Goal: Information Seeking & Learning: Learn about a topic

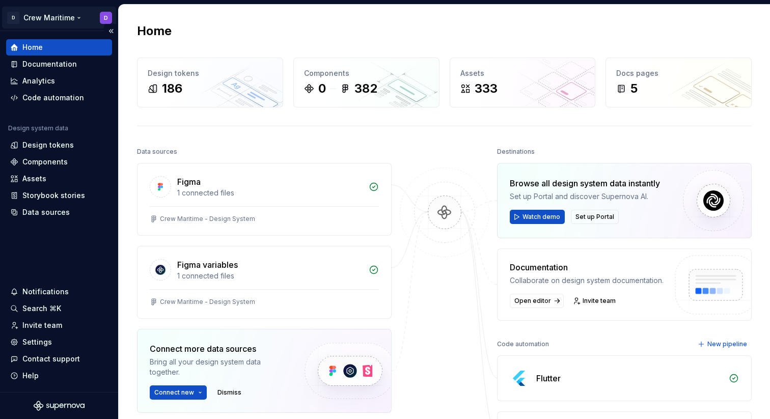
click at [69, 14] on html "D Crew Maritime D Home Documentation Analytics Code automation Design system da…" at bounding box center [385, 209] width 770 height 419
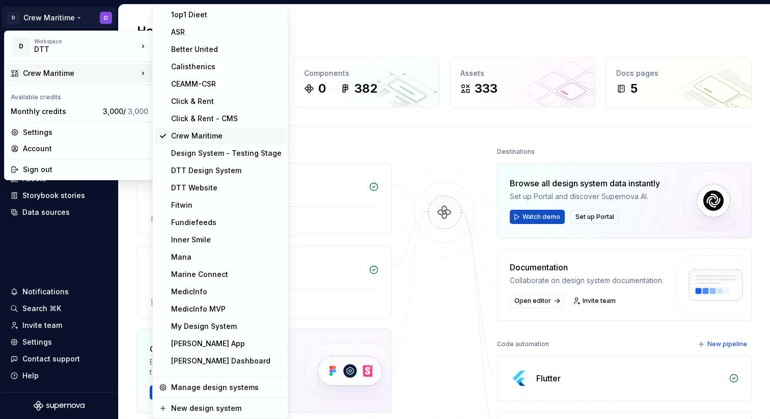
click at [206, 139] on div "Crew Maritime" at bounding box center [226, 136] width 110 height 10
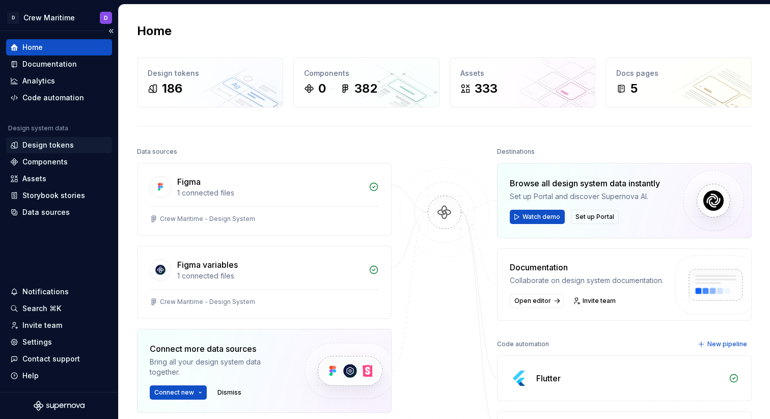
click at [40, 145] on div "Design tokens" at bounding box center [47, 145] width 51 height 10
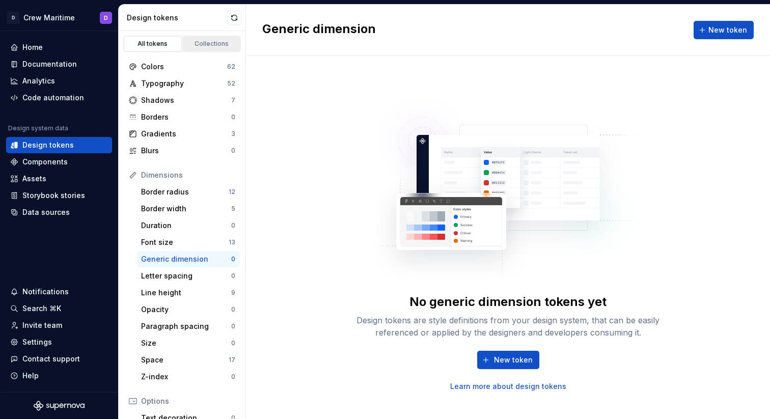
click at [203, 42] on div "Collections" at bounding box center [211, 44] width 51 height 8
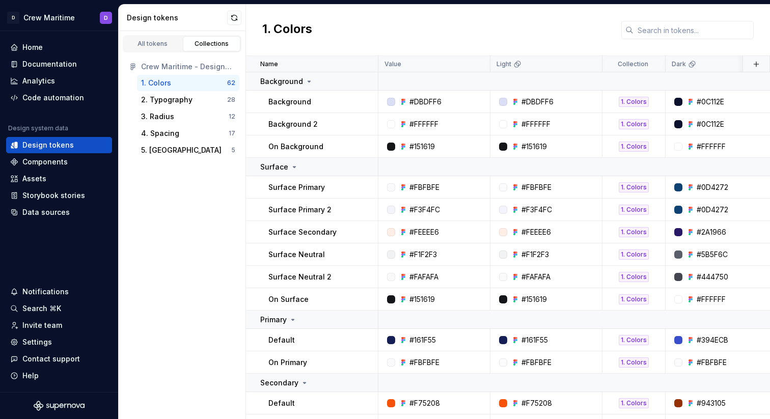
click at [177, 81] on div "1. Colors" at bounding box center [184, 83] width 86 height 10
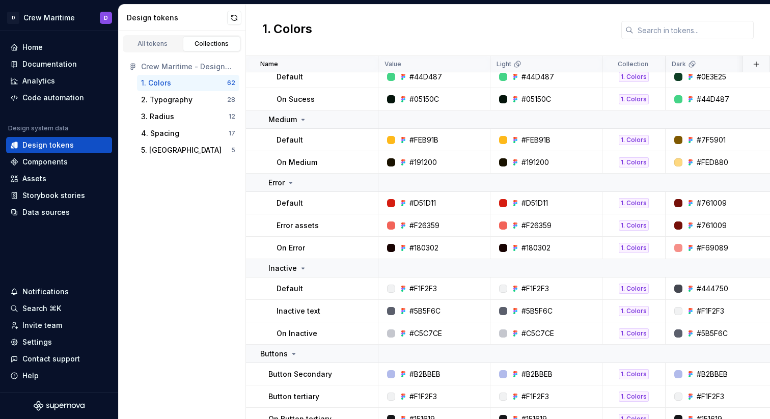
scroll to position [426, 0]
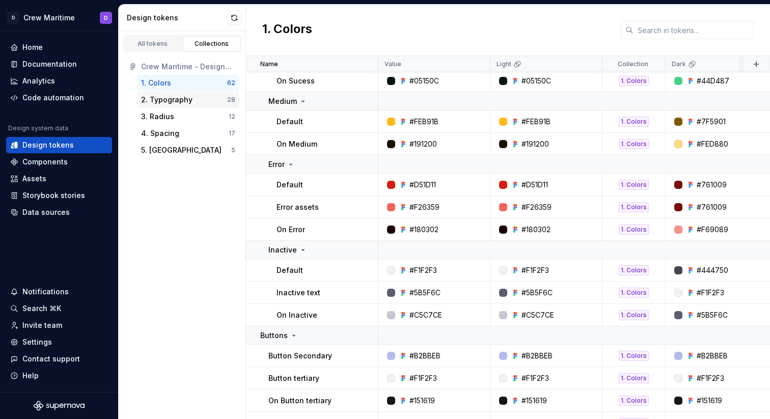
click at [164, 106] on div "2. Typography 28" at bounding box center [188, 100] width 102 height 16
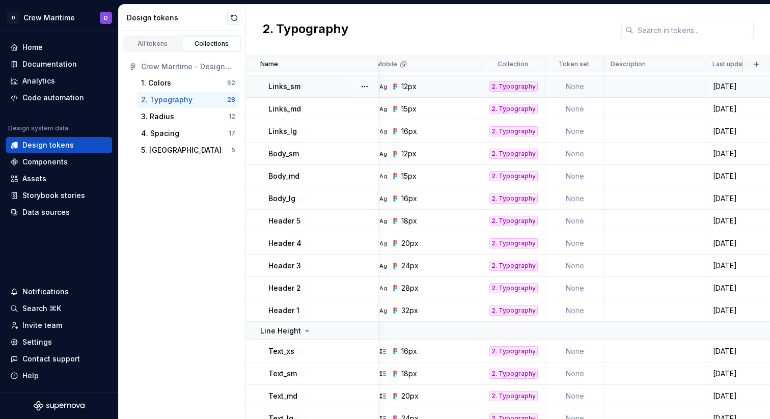
scroll to position [231, 0]
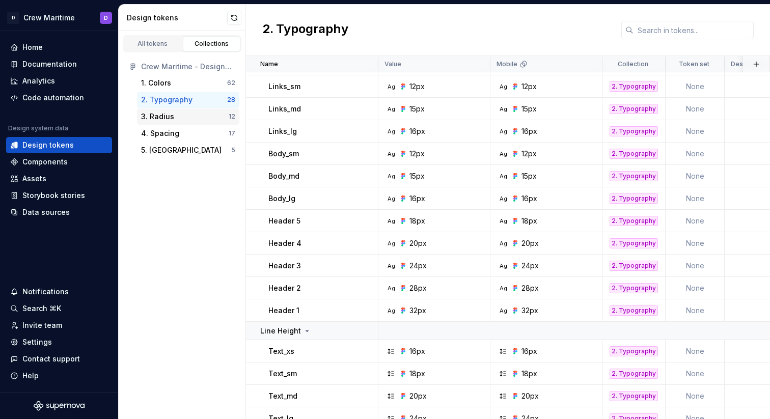
click at [153, 112] on div "3. Radius" at bounding box center [157, 116] width 33 height 10
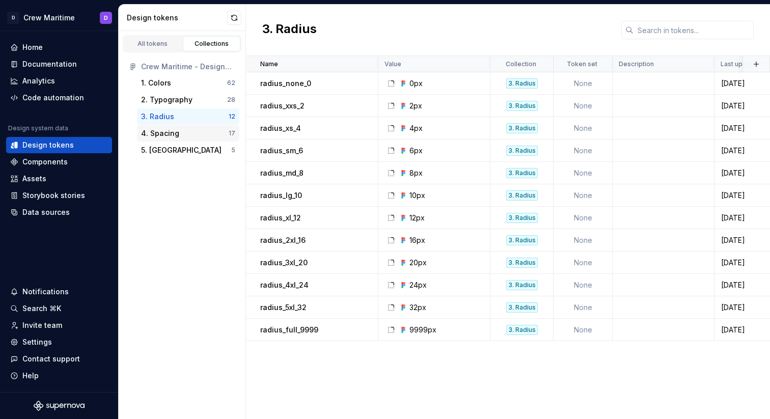
click at [190, 134] on div "4. Spacing" at bounding box center [185, 133] width 88 height 10
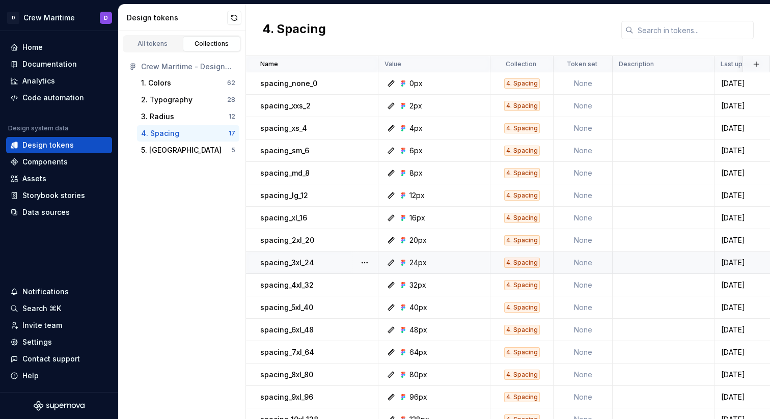
scroll to position [34, 0]
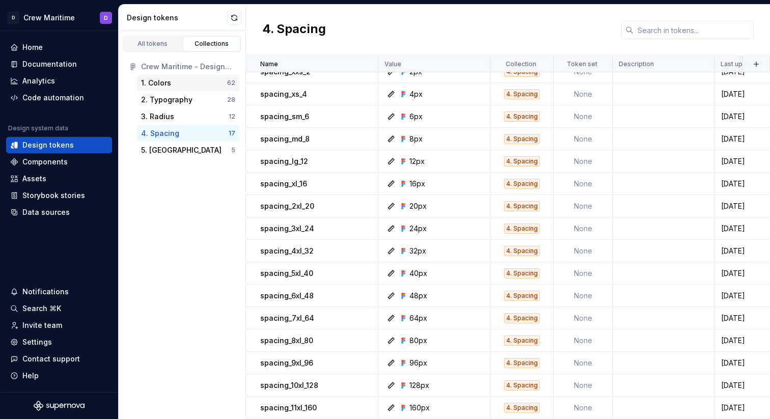
click at [159, 88] on div "1. Colors" at bounding box center [156, 83] width 30 height 10
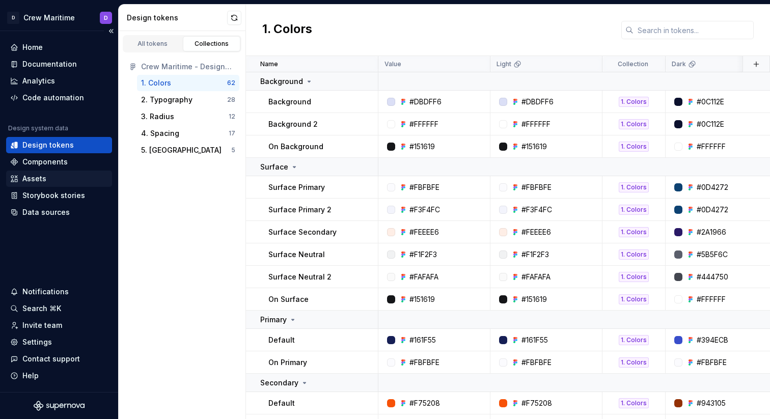
click at [39, 180] on div "Assets" at bounding box center [34, 179] width 24 height 10
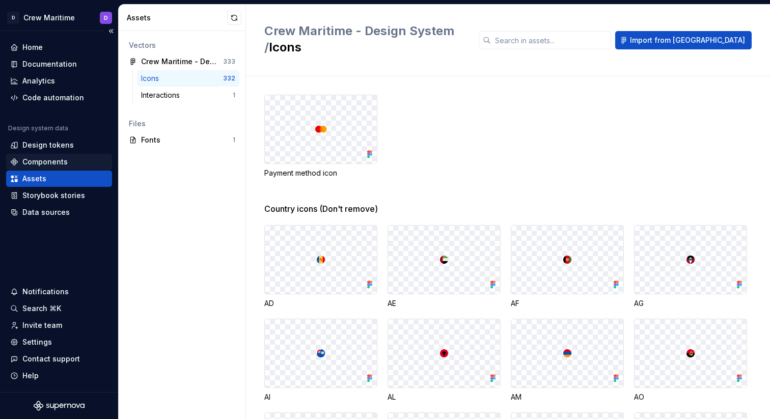
click at [57, 161] on div "Components" at bounding box center [44, 162] width 45 height 10
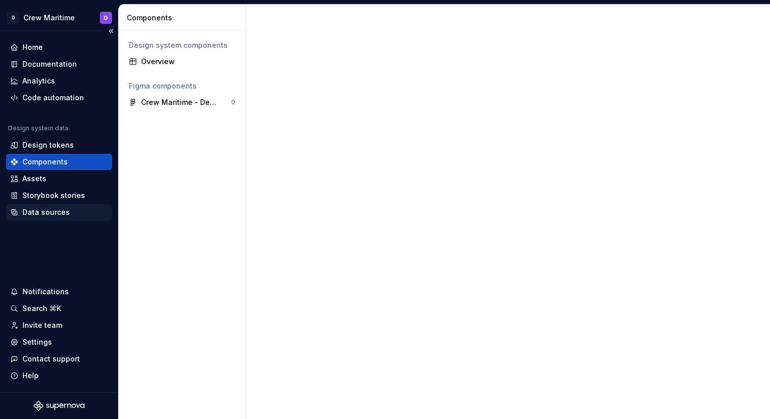
click at [49, 210] on div "Data sources" at bounding box center [45, 212] width 47 height 10
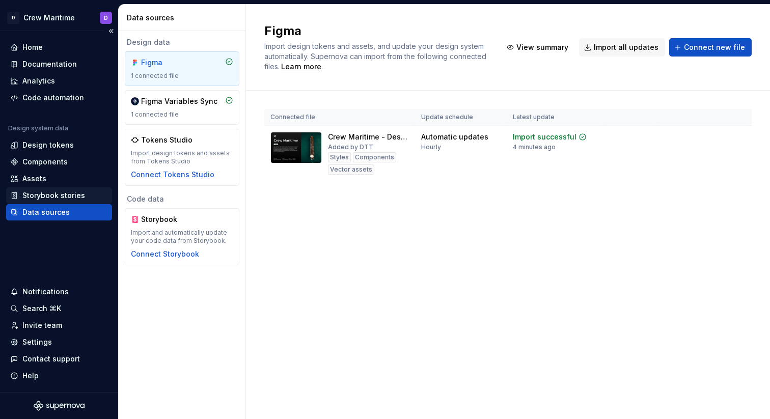
click at [49, 195] on div "Storybook stories" at bounding box center [53, 195] width 63 height 10
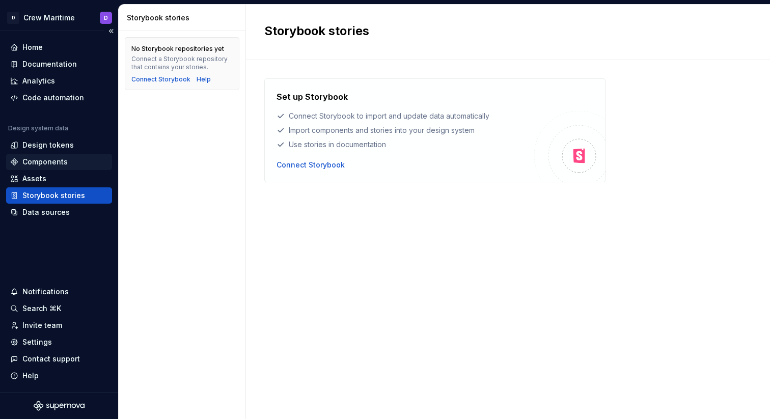
click at [51, 163] on div "Components" at bounding box center [44, 162] width 45 height 10
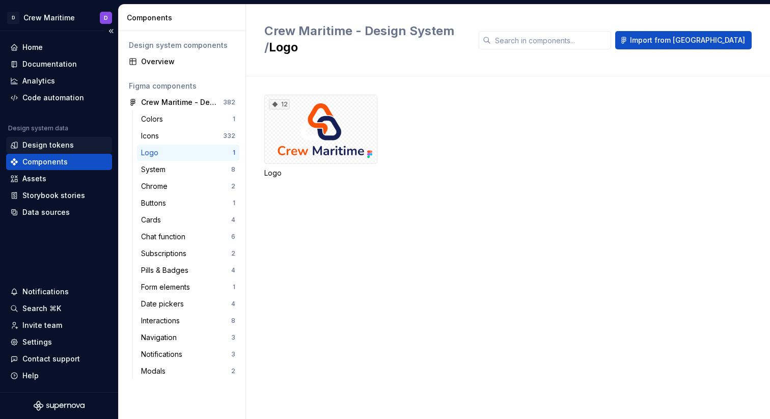
click at [55, 146] on div "Design tokens" at bounding box center [47, 145] width 51 height 10
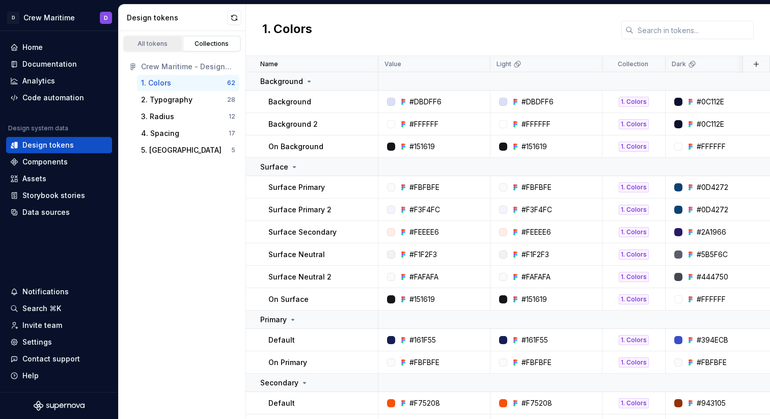
click at [158, 40] on div "All tokens" at bounding box center [152, 44] width 51 height 8
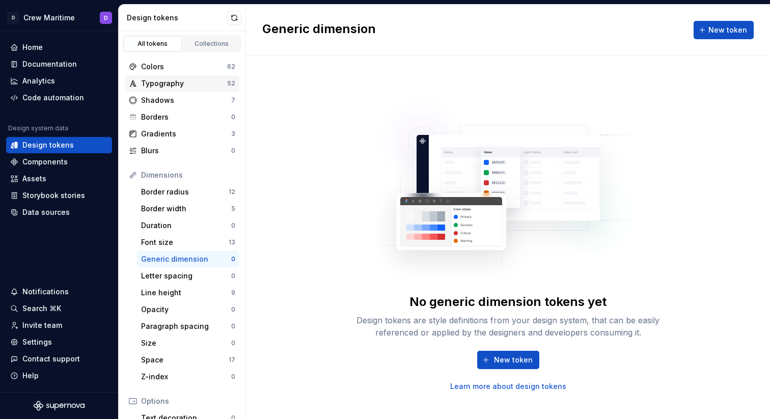
click at [177, 79] on div "Typography" at bounding box center [184, 83] width 86 height 10
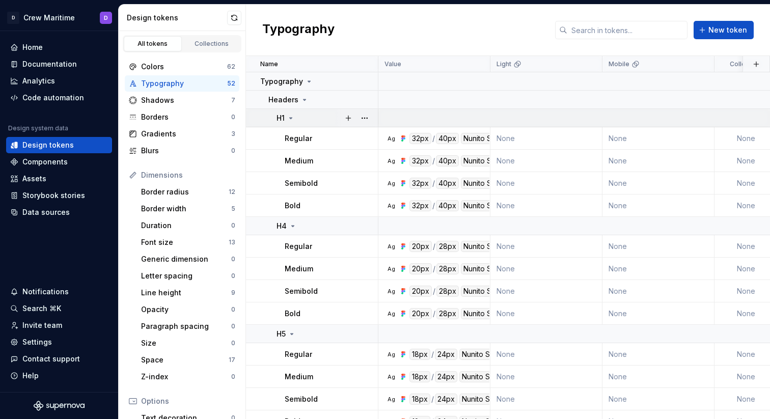
click at [294, 119] on icon at bounding box center [291, 118] width 8 height 8
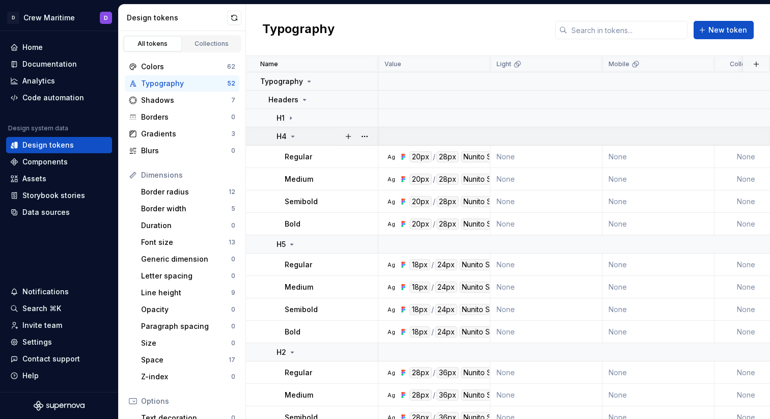
click at [289, 133] on icon at bounding box center [293, 136] width 8 height 8
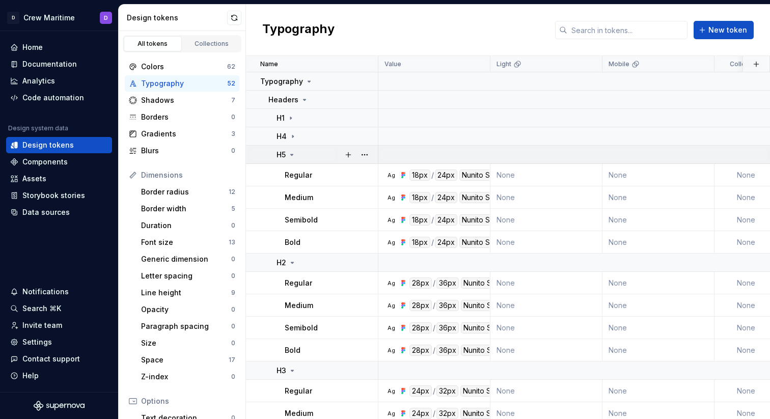
click at [288, 151] on icon at bounding box center [292, 155] width 8 height 8
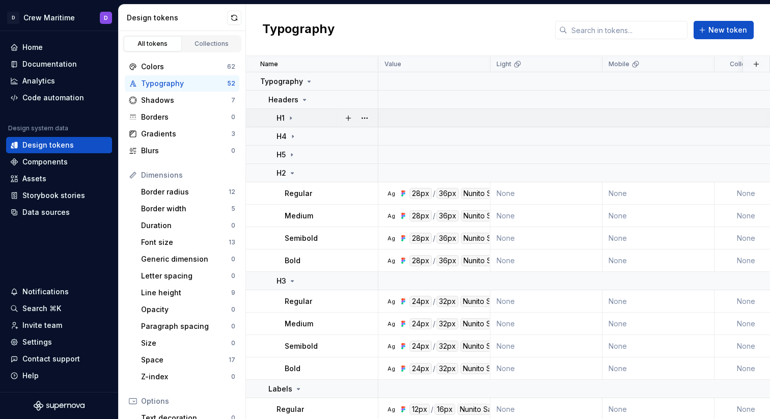
drag, startPoint x: 295, startPoint y: 172, endPoint x: 287, endPoint y: 121, distance: 52.1
click at [295, 172] on icon at bounding box center [292, 173] width 8 height 8
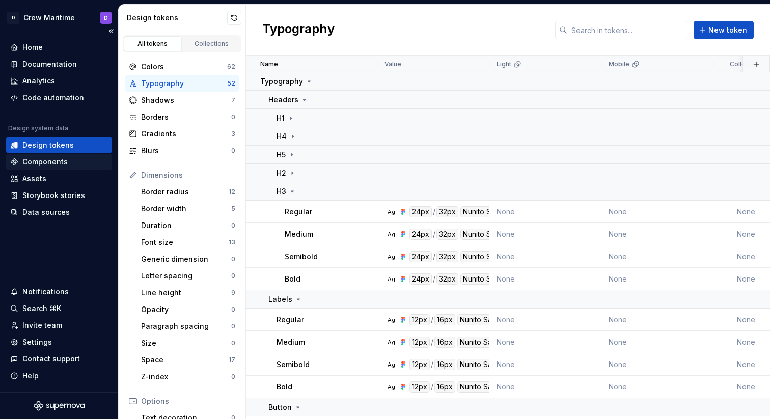
click at [52, 156] on div "Components" at bounding box center [59, 162] width 106 height 16
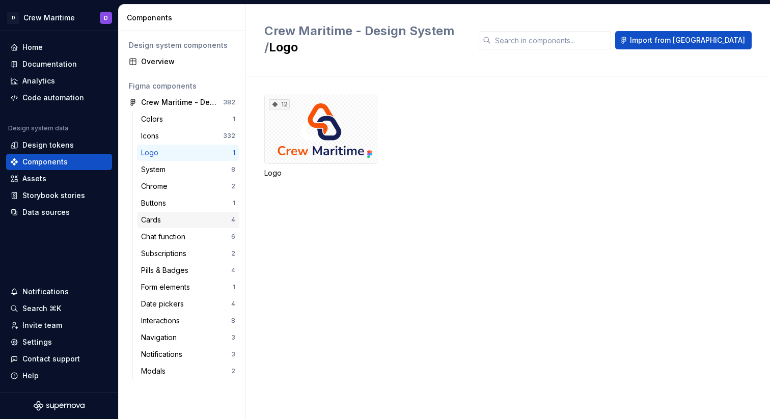
click at [155, 216] on div "Cards" at bounding box center [153, 220] width 24 height 10
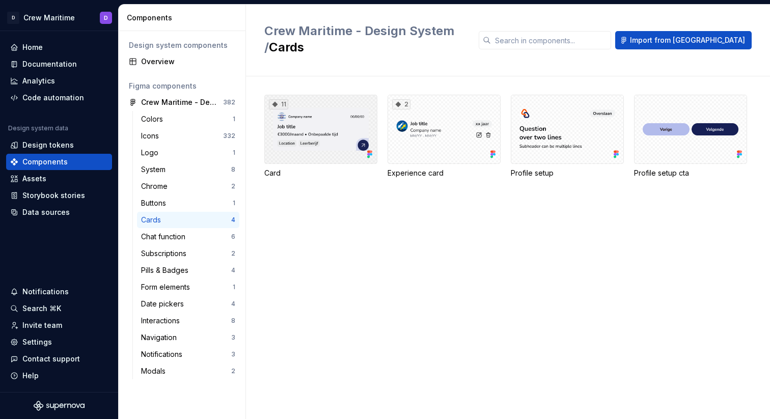
click at [350, 95] on div "11" at bounding box center [320, 129] width 113 height 69
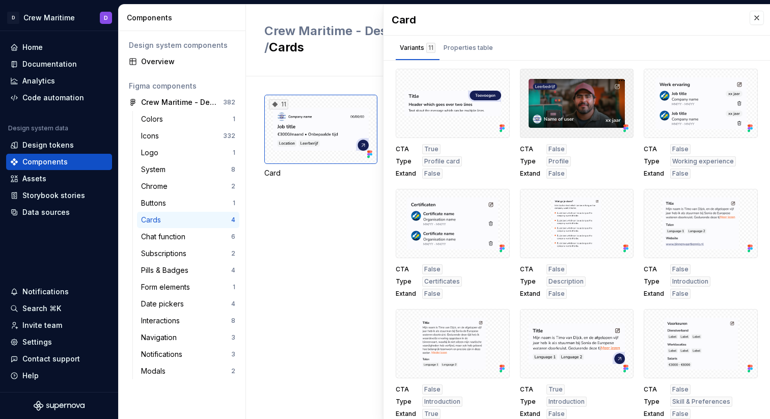
click at [568, 103] on div at bounding box center [577, 103] width 114 height 69
click at [686, 122] on div at bounding box center [700, 103] width 114 height 69
click at [448, 110] on div at bounding box center [453, 103] width 114 height 69
click at [464, 126] on div at bounding box center [453, 103] width 114 height 69
click at [493, 78] on button "button" at bounding box center [498, 80] width 14 height 14
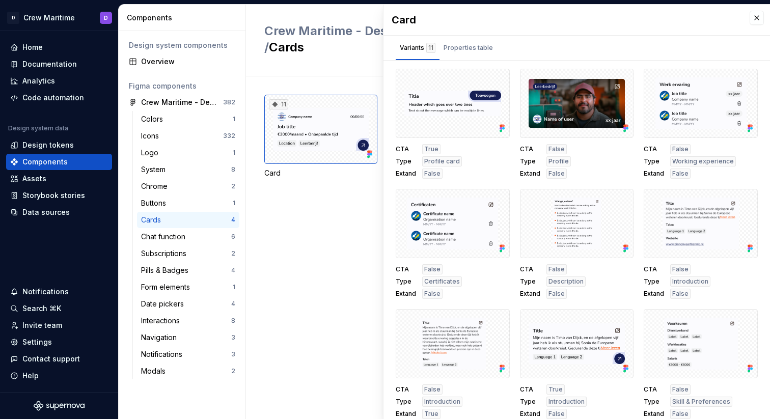
click at [328, 226] on div "11 Card 2 Experience card Profile setup Profile setup cta" at bounding box center [517, 247] width 506 height 343
click at [753, 18] on button "button" at bounding box center [756, 18] width 14 height 14
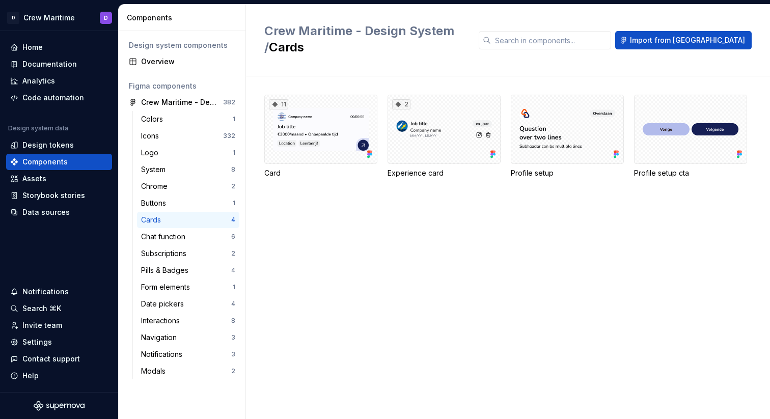
click at [413, 188] on div "11 Card 2 Experience card Profile setup Profile setup cta" at bounding box center [517, 247] width 506 height 343
